Goal: Information Seeking & Learning: Learn about a topic

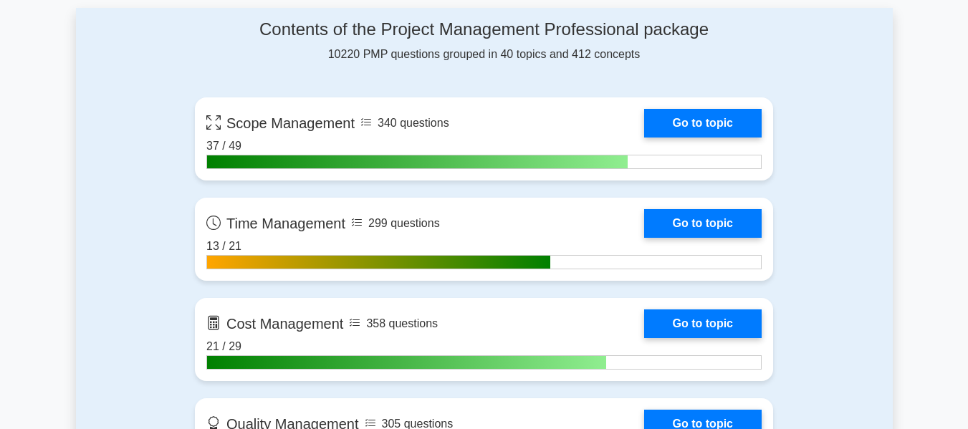
scroll to position [884, 0]
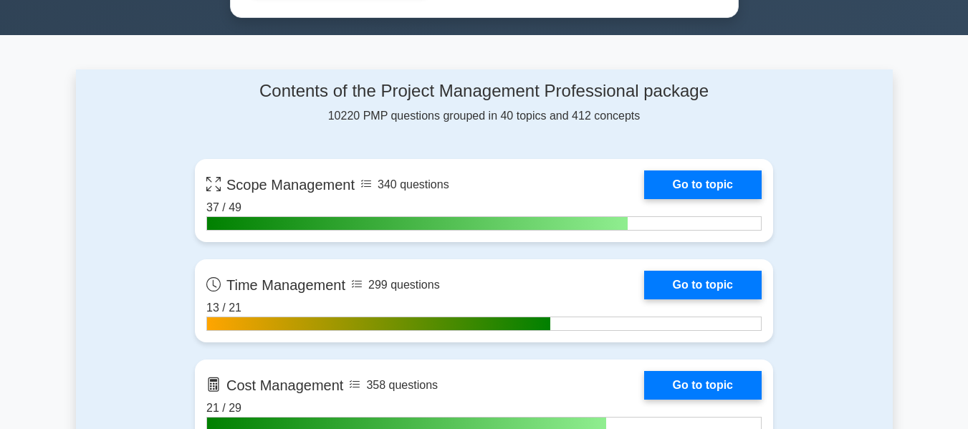
drag, startPoint x: 0, startPoint y: 0, endPoint x: 973, endPoint y: 73, distance: 975.3
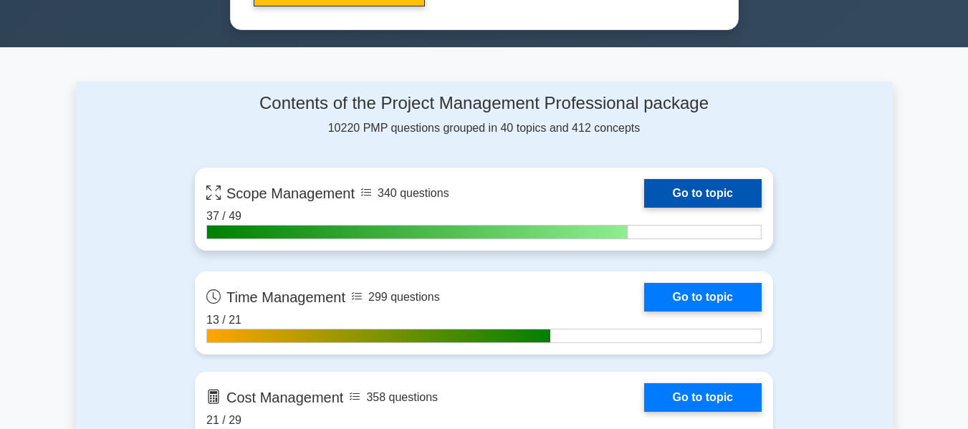
click at [699, 192] on link "Go to topic" at bounding box center [702, 193] width 117 height 29
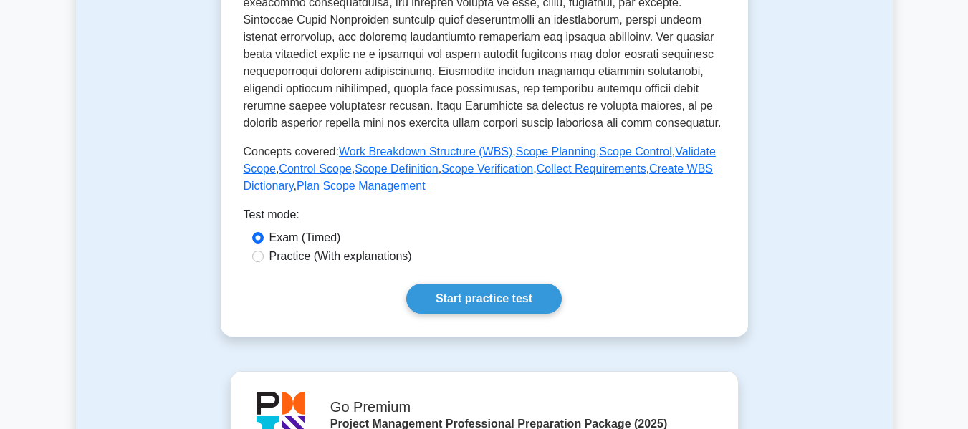
scroll to position [553, 0]
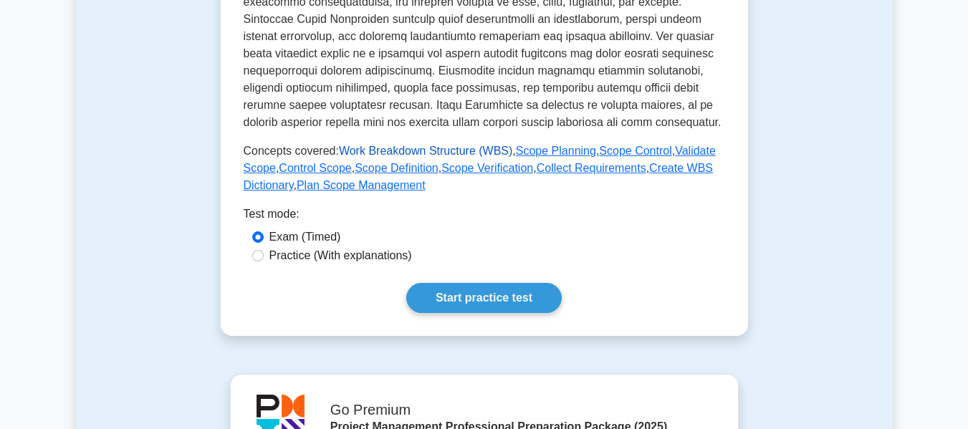
click at [392, 149] on link "Work Breakdown Structure (WBS)" at bounding box center [425, 151] width 173 height 12
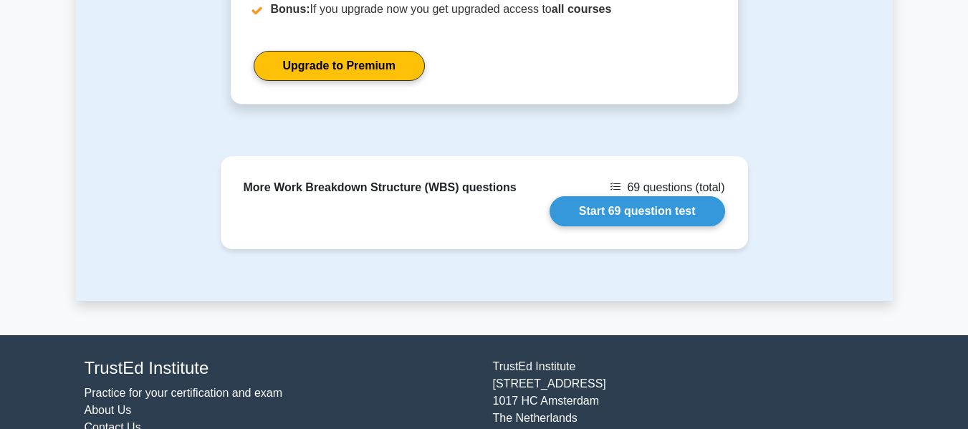
scroll to position [1446, 0]
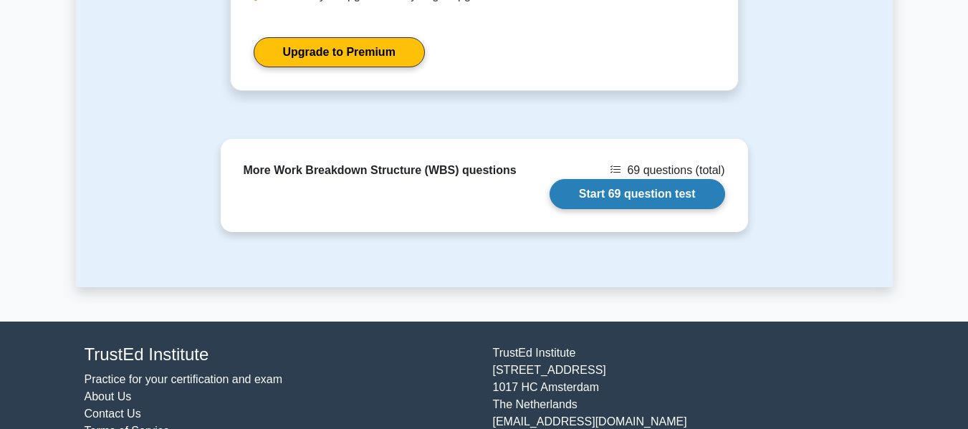
click at [637, 179] on link "Start 69 question test" at bounding box center [636, 194] width 175 height 30
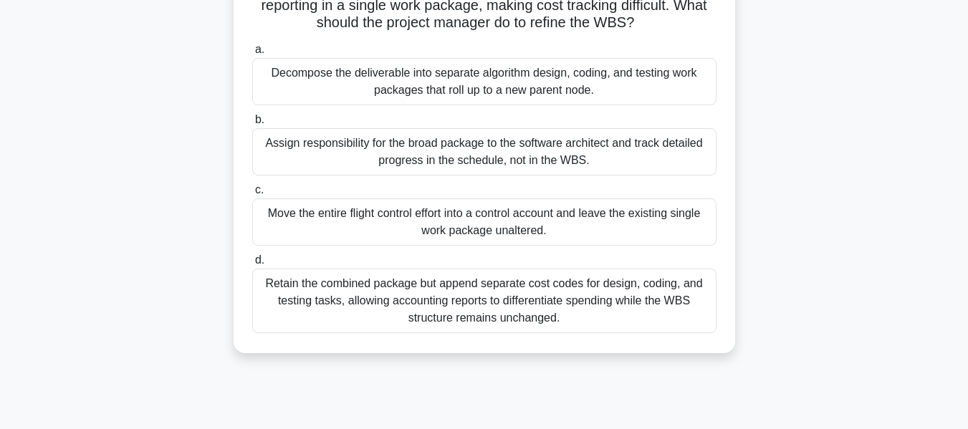
scroll to position [180, 0]
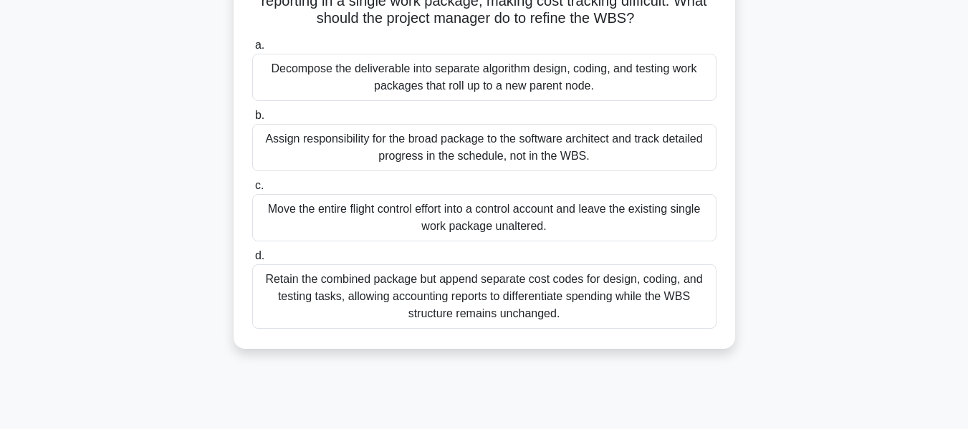
click at [275, 301] on div "Retain the combined package but append separate cost codes for design, coding, …" at bounding box center [484, 296] width 464 height 64
click at [252, 261] on input "d. Retain the combined package but append separate cost codes for design, codin…" at bounding box center [252, 255] width 0 height 9
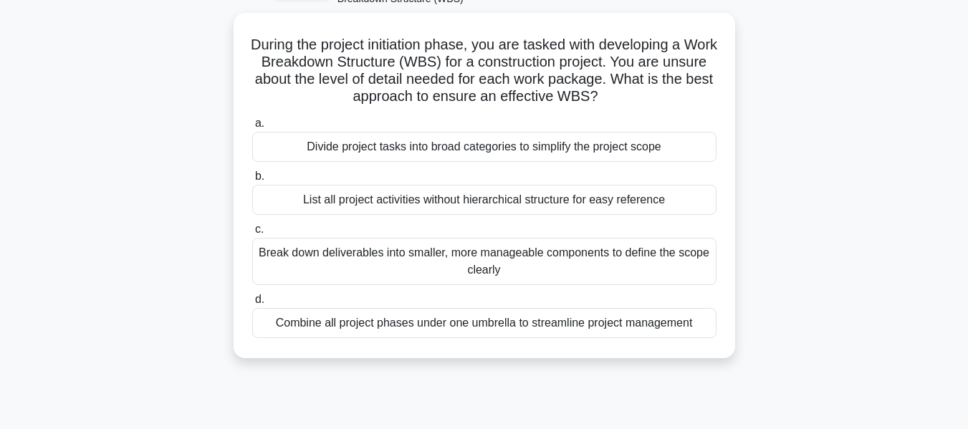
scroll to position [94, 0]
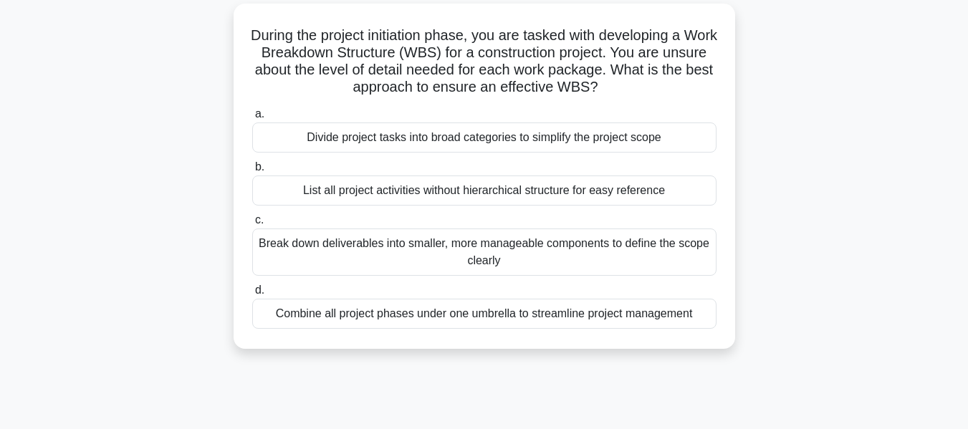
click at [307, 148] on div "Divide project tasks into broad categories to simplify the project scope" at bounding box center [484, 137] width 464 height 30
click at [252, 119] on input "a. Divide project tasks into broad categories to simplify the project scope" at bounding box center [252, 114] width 0 height 9
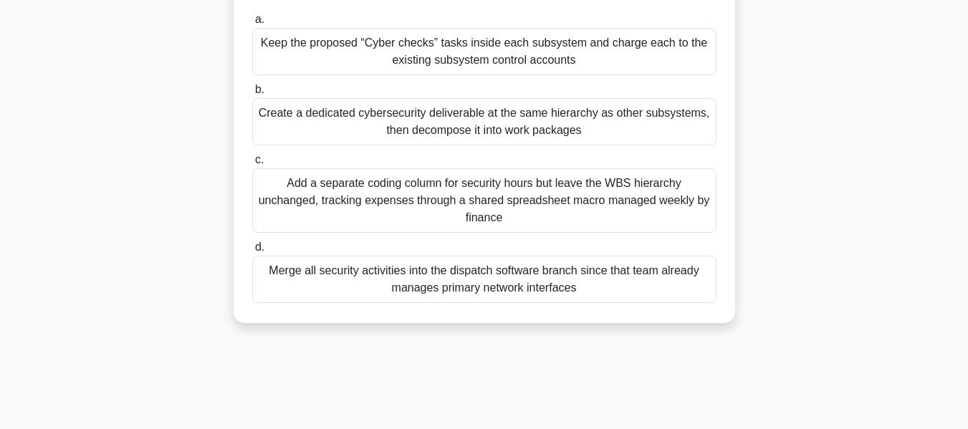
scroll to position [264, 0]
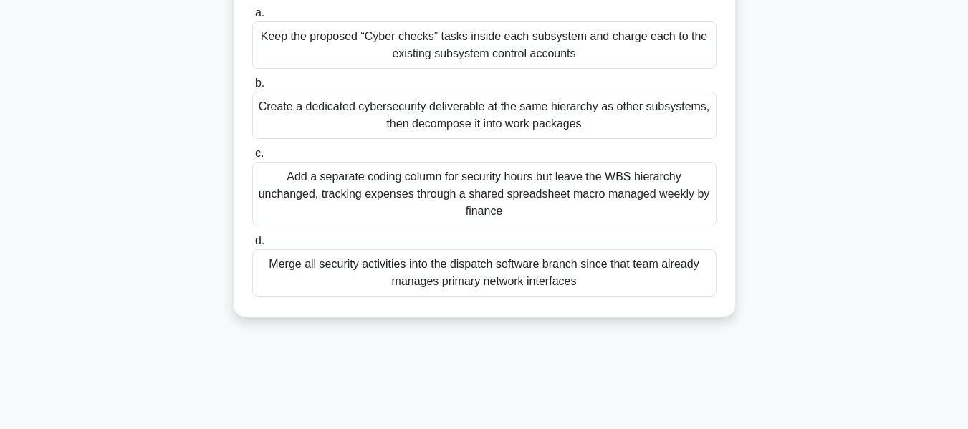
click at [362, 187] on div "Add a separate coding column for security hours but leave the WBS hierarchy unc…" at bounding box center [484, 194] width 464 height 64
click at [252, 158] on input "c. Add a separate coding column for security hours but leave the WBS hierarchy …" at bounding box center [252, 153] width 0 height 9
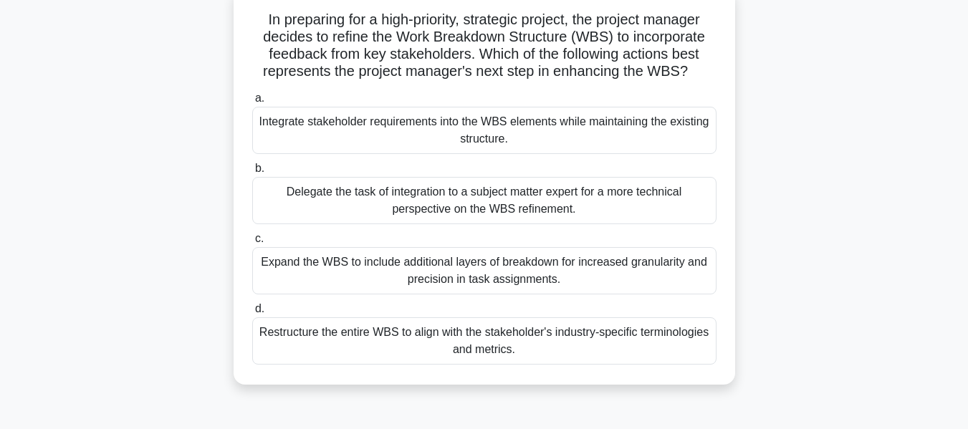
scroll to position [115, 0]
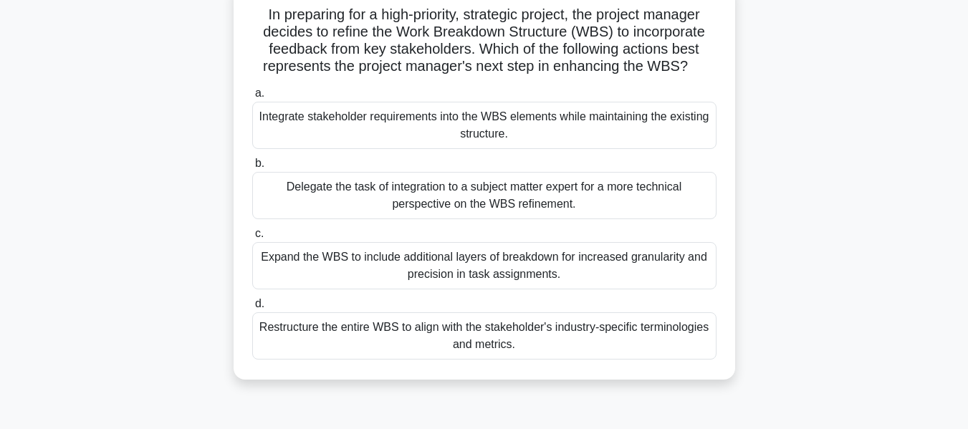
click at [481, 140] on div "Integrate stakeholder requirements into the WBS elements while maintaining the …" at bounding box center [484, 125] width 464 height 47
click at [252, 98] on input "a. Integrate stakeholder requirements into the WBS elements while maintaining t…" at bounding box center [252, 93] width 0 height 9
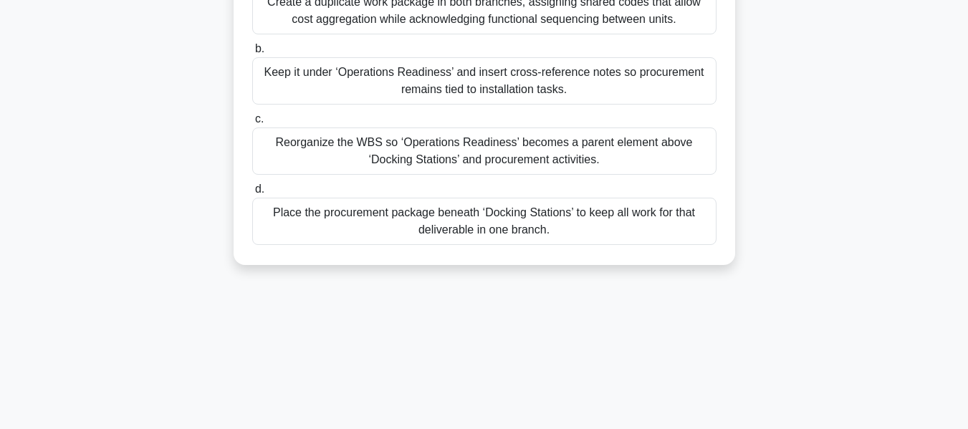
scroll to position [0, 0]
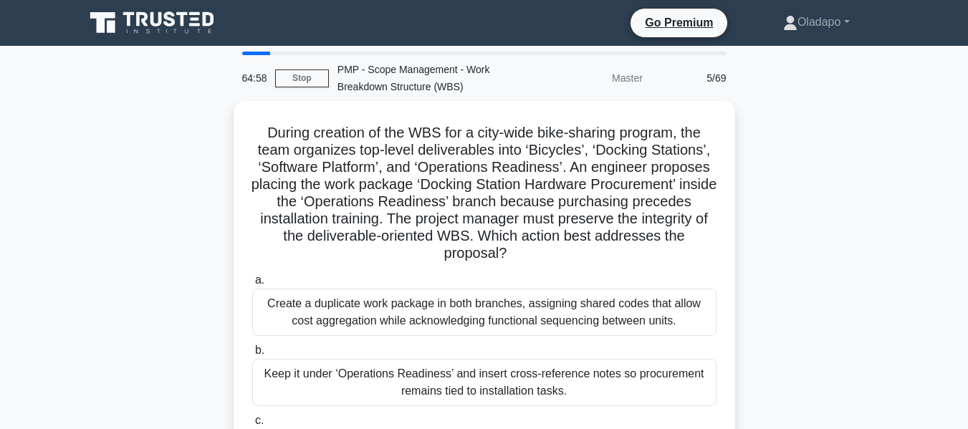
click at [636, 69] on div "Master" at bounding box center [588, 78] width 125 height 29
click at [723, 80] on div "5/69" at bounding box center [693, 78] width 84 height 29
click at [298, 80] on link "Stop" at bounding box center [302, 78] width 54 height 18
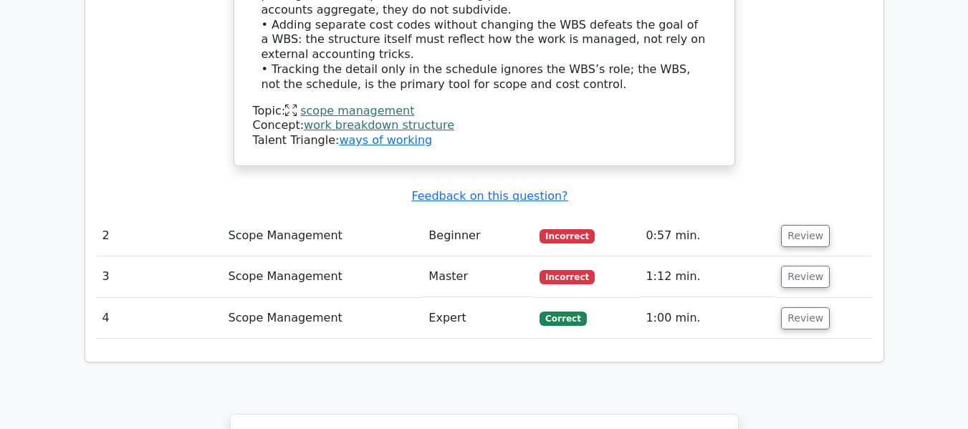
scroll to position [1429, 0]
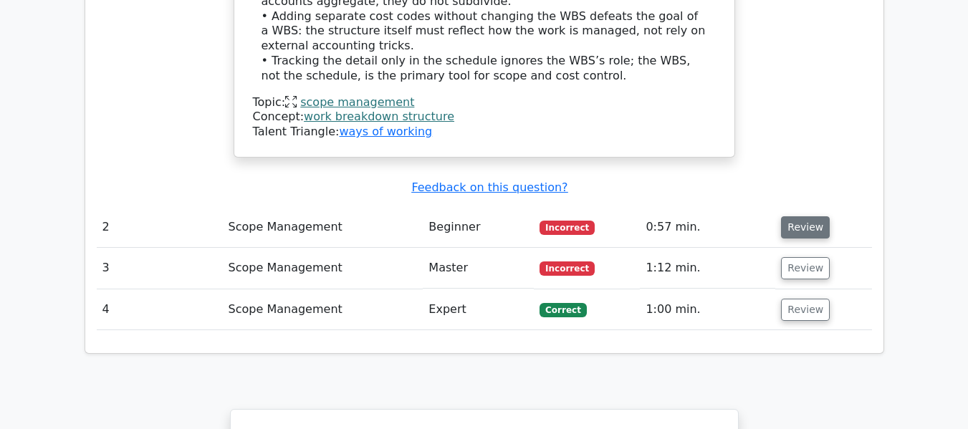
click at [803, 216] on button "Review" at bounding box center [805, 227] width 49 height 22
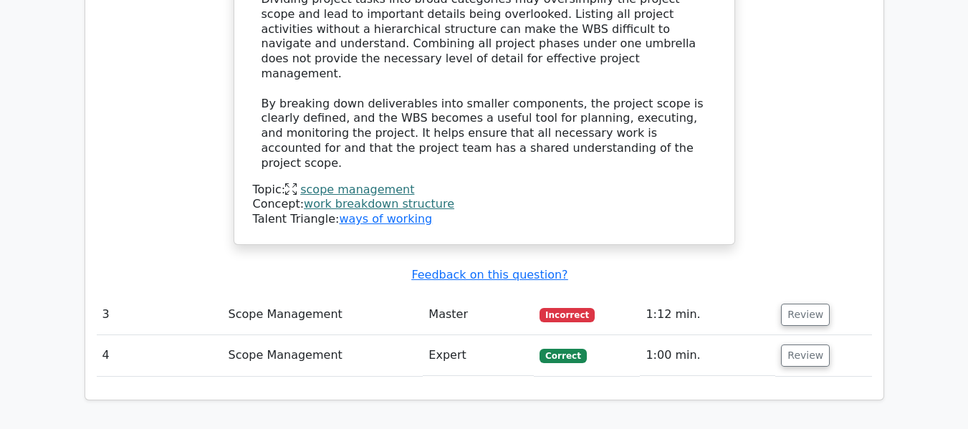
scroll to position [2138, 0]
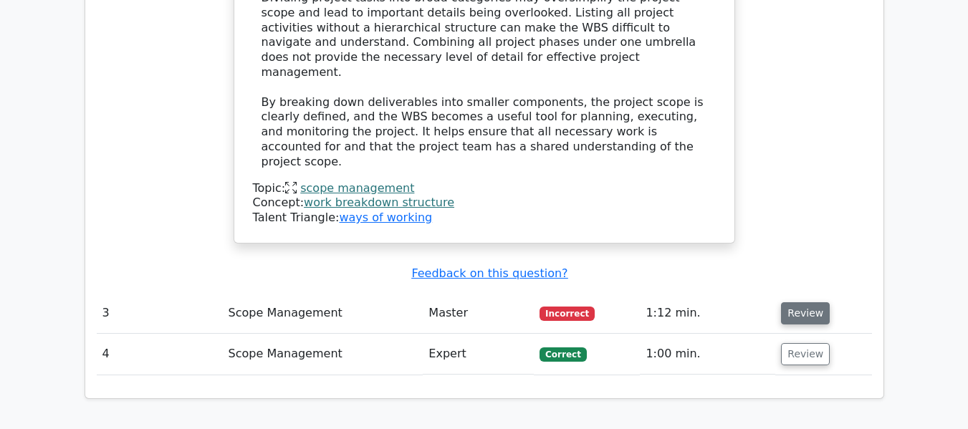
click at [799, 302] on button "Review" at bounding box center [805, 313] width 49 height 22
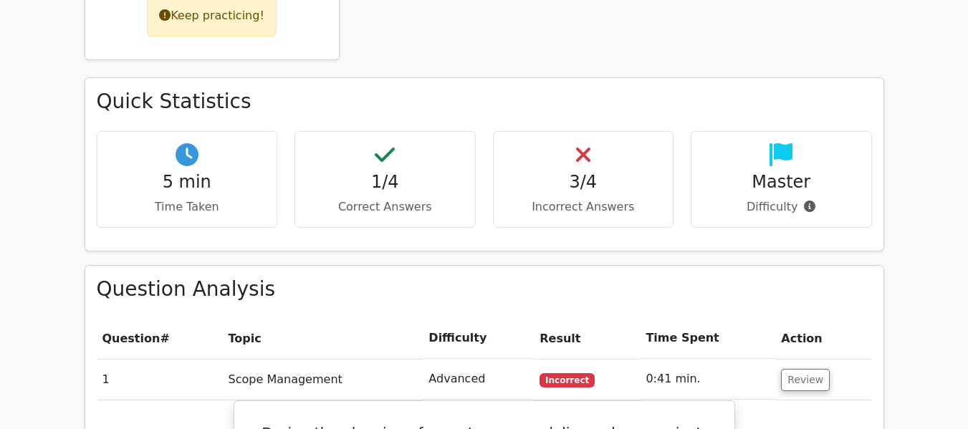
scroll to position [360, 0]
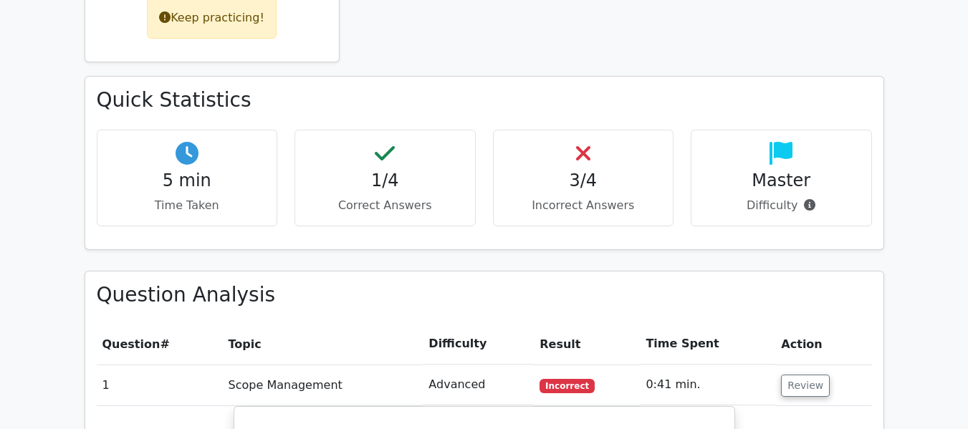
click at [781, 175] on h4 "Master" at bounding box center [781, 180] width 157 height 21
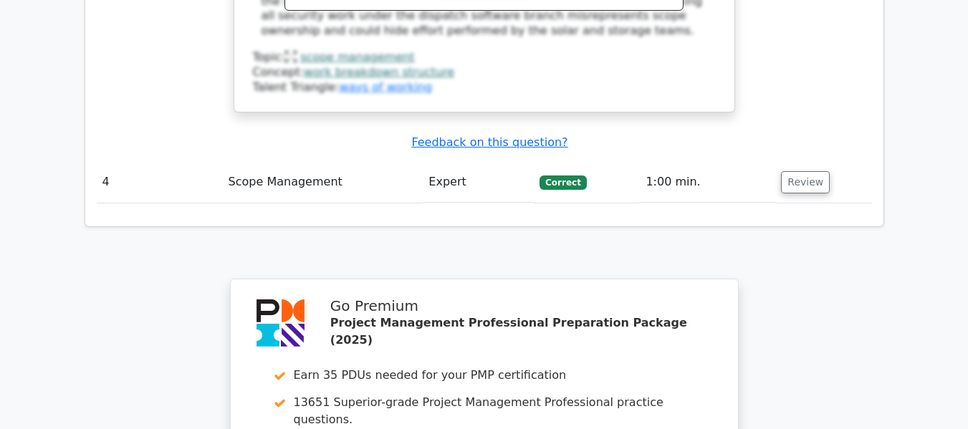
scroll to position [3447, 0]
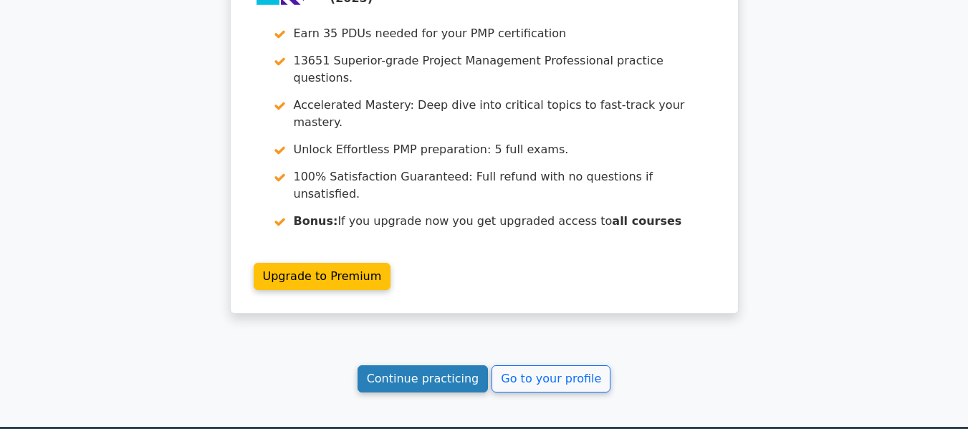
click at [443, 365] on link "Continue practicing" at bounding box center [422, 378] width 131 height 27
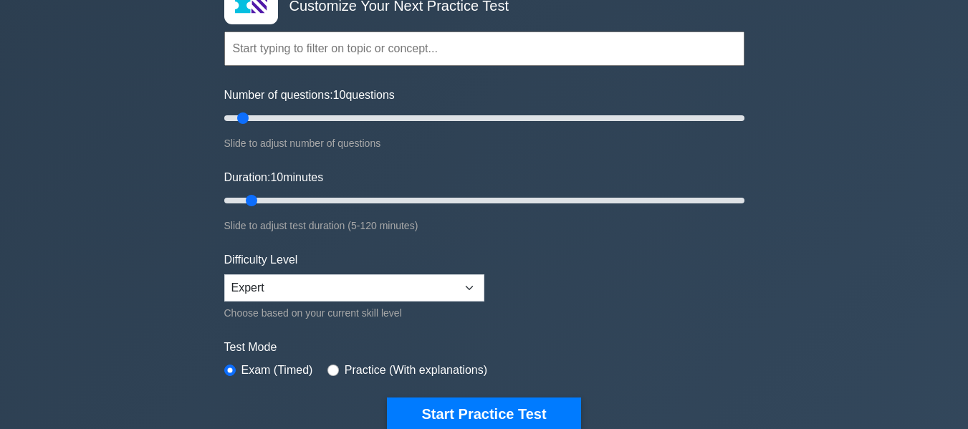
scroll to position [117, 0]
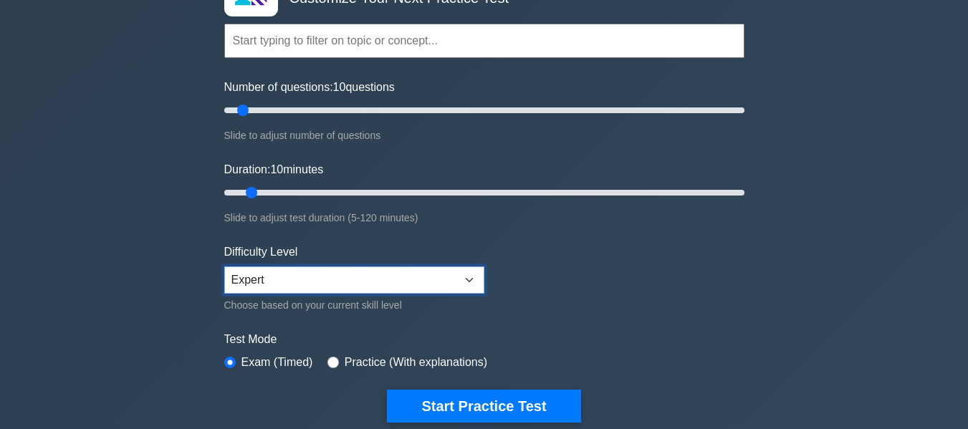
click at [470, 286] on select "Beginner Intermediate Expert" at bounding box center [354, 279] width 260 height 27
select select "intermediate"
click at [224, 266] on select "Beginner Intermediate Expert" at bounding box center [354, 279] width 260 height 27
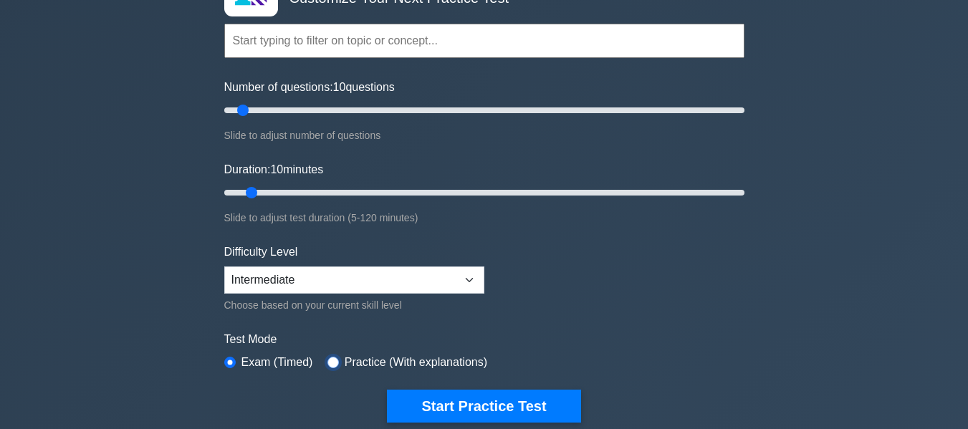
click at [331, 365] on input "radio" at bounding box center [332, 362] width 11 height 11
radio input "true"
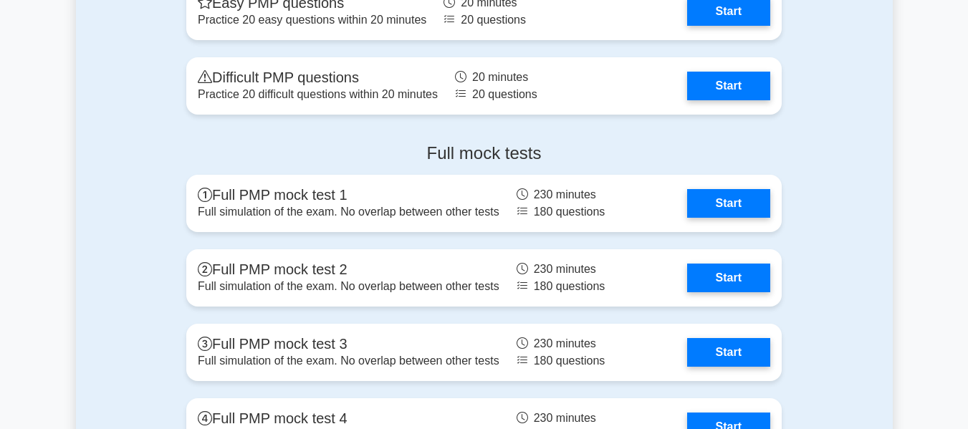
scroll to position [5475, 0]
